Goal: Obtain resource: Download file/media

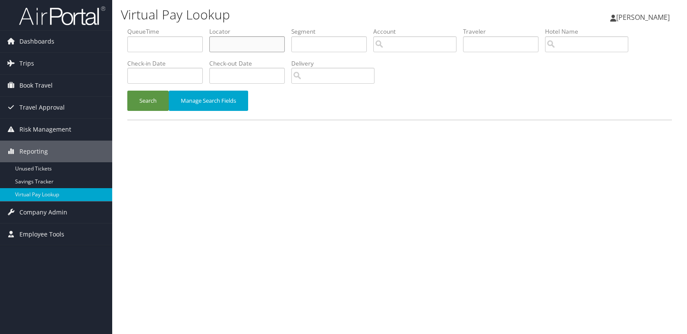
click at [243, 47] on input "text" at bounding box center [247, 44] width 76 height 16
paste input "CHQIWD"
type input "CHQIWD"
drag, startPoint x: 145, startPoint y: 104, endPoint x: 276, endPoint y: 8, distance: 162.7
click at [151, 104] on button "Search" at bounding box center [147, 101] width 41 height 20
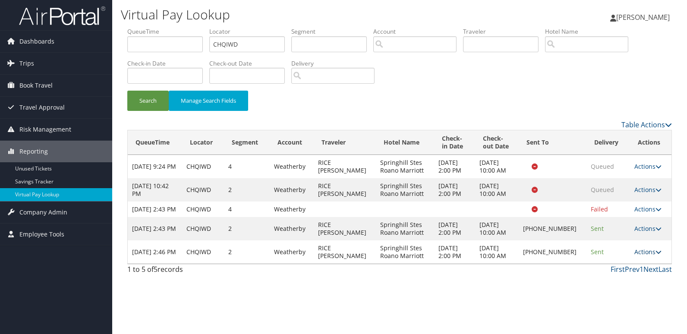
click at [641, 256] on link "Actions" at bounding box center [647, 252] width 27 height 8
click at [605, 286] on link "Logs" at bounding box center [619, 287] width 74 height 15
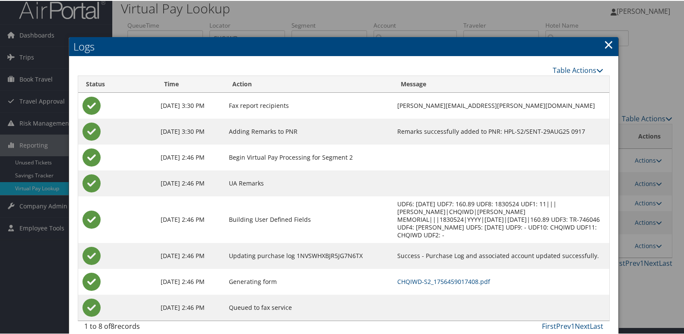
scroll to position [9, 0]
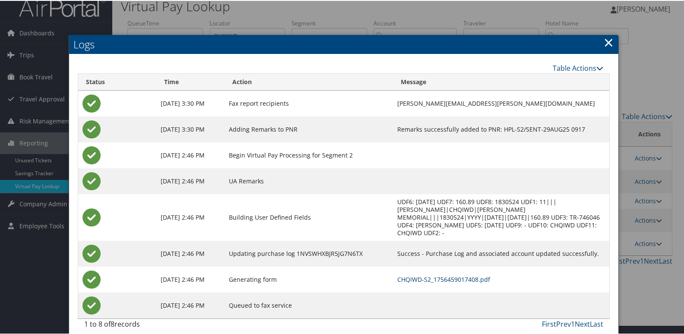
click at [446, 275] on link "CHQIWD-S2_1756459017408.pdf" at bounding box center [443, 279] width 93 height 8
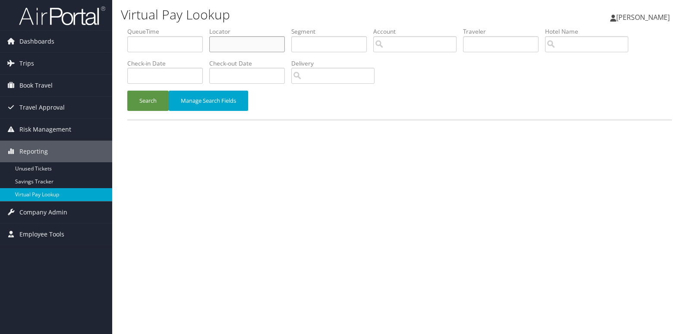
click at [242, 48] on input "text" at bounding box center [247, 44] width 76 height 16
paste input "HVGXTP"
type input "HVGXTP"
drag, startPoint x: 140, startPoint y: 108, endPoint x: 99, endPoint y: 1, distance: 114.5
click at [137, 99] on button "Search" at bounding box center [147, 101] width 41 height 20
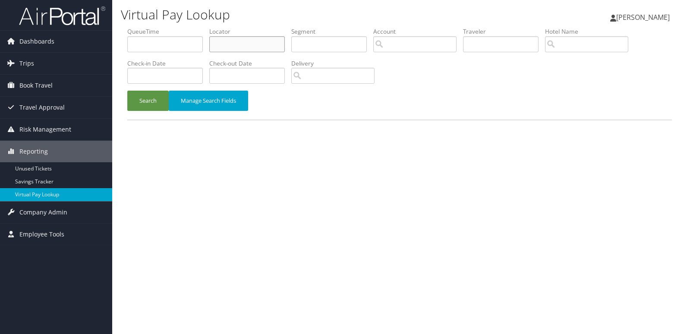
click at [240, 49] on input "text" at bounding box center [247, 44] width 76 height 16
paste input "UDISIG"
type input "UDISIG"
click at [144, 108] on button "Search" at bounding box center [147, 101] width 41 height 20
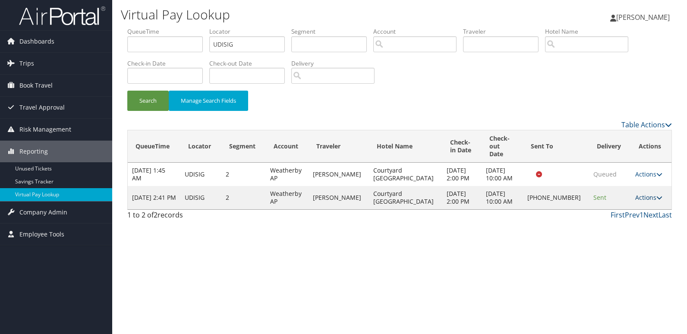
click at [643, 193] on link "Actions" at bounding box center [648, 197] width 27 height 8
click at [635, 212] on link "Logs" at bounding box center [619, 217] width 74 height 15
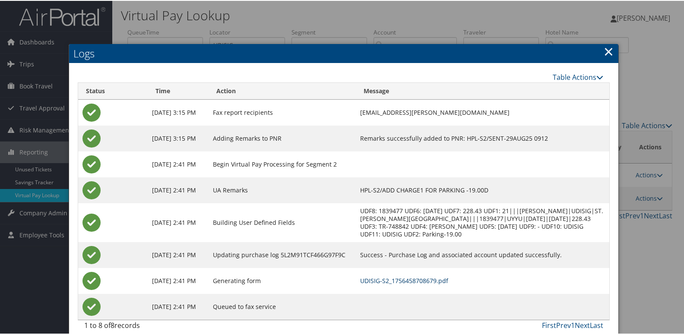
click at [429, 284] on link "UDISIG-S2_1756458708679.pdf" at bounding box center [404, 280] width 88 height 8
